Goal: Navigation & Orientation: Find specific page/section

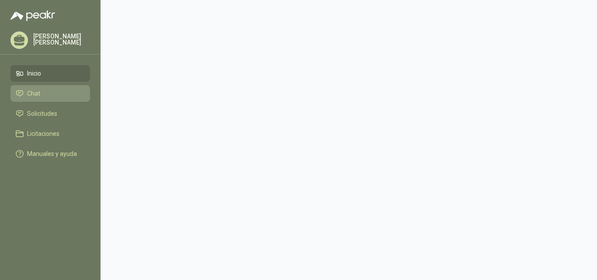
click at [29, 90] on span "Chat" at bounding box center [33, 94] width 13 height 10
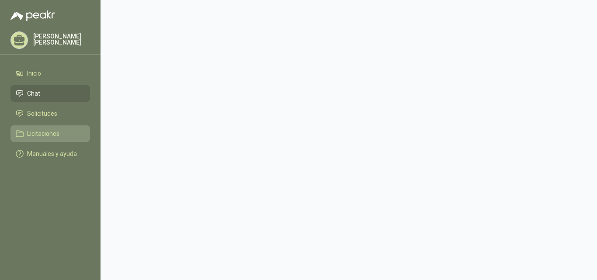
click at [48, 134] on span "Licitaciones" at bounding box center [43, 134] width 32 height 10
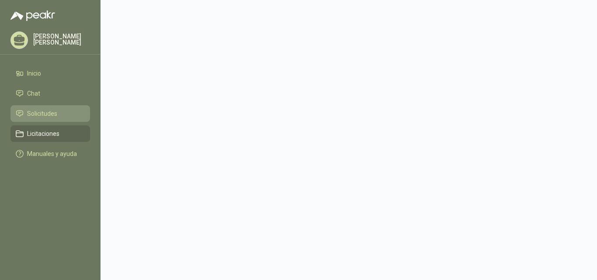
click at [48, 113] on span "Solicitudes" at bounding box center [42, 114] width 30 height 10
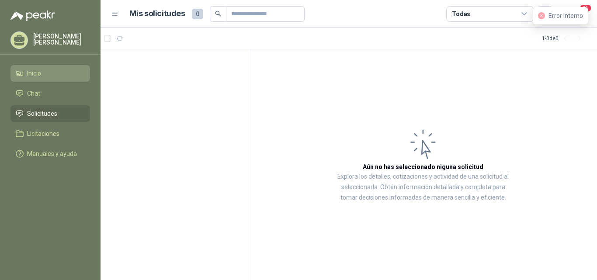
click at [37, 78] on span "Inicio" at bounding box center [34, 74] width 14 height 10
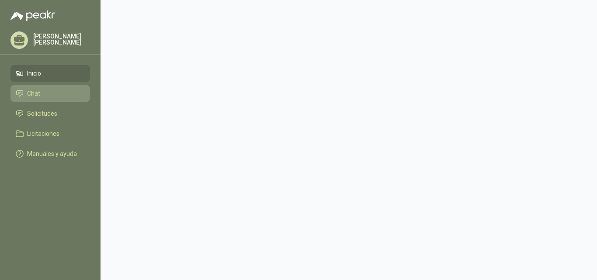
click at [50, 94] on li "Chat" at bounding box center [50, 94] width 69 height 10
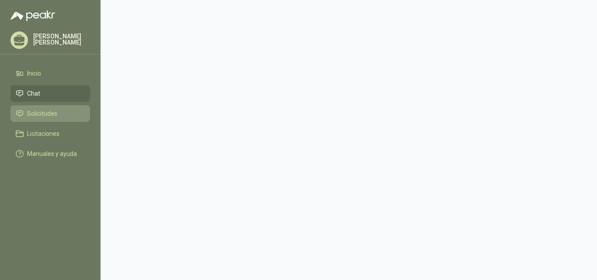
click at [50, 114] on span "Solicitudes" at bounding box center [42, 114] width 30 height 10
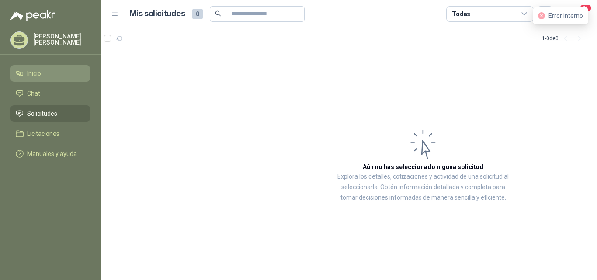
click at [38, 73] on span "Inicio" at bounding box center [34, 74] width 14 height 10
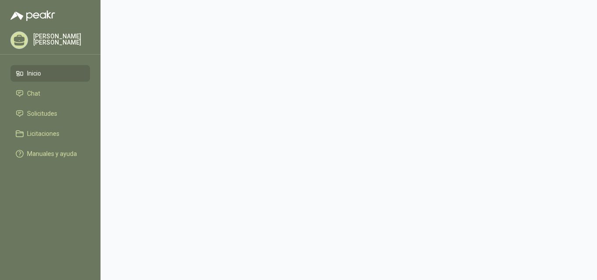
click at [39, 76] on span "Inicio" at bounding box center [34, 74] width 14 height 10
click at [39, 90] on span "Chat" at bounding box center [33, 94] width 13 height 10
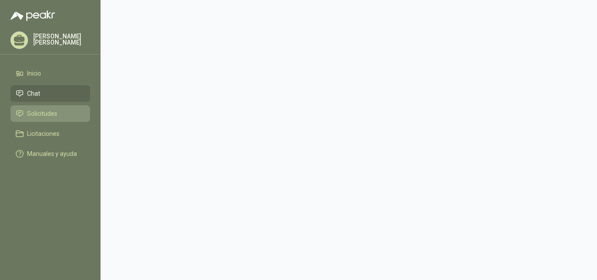
click at [49, 113] on span "Solicitudes" at bounding box center [42, 114] width 30 height 10
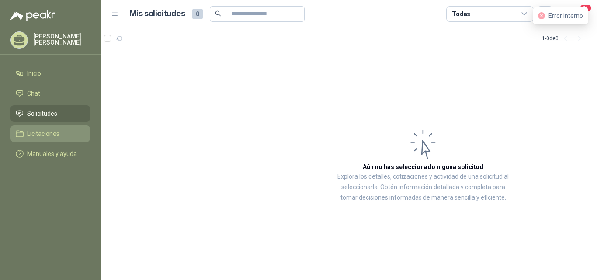
click at [47, 132] on span "Licitaciones" at bounding box center [43, 134] width 32 height 10
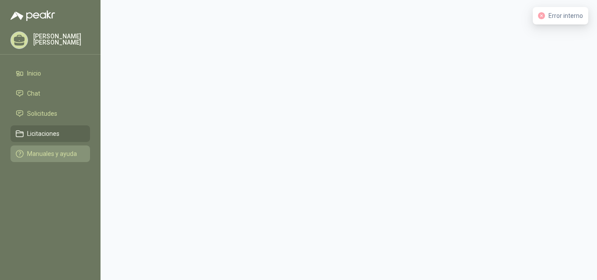
click at [49, 148] on link "Manuales y ayuda" at bounding box center [50, 154] width 80 height 17
